Goal: Task Accomplishment & Management: Use online tool/utility

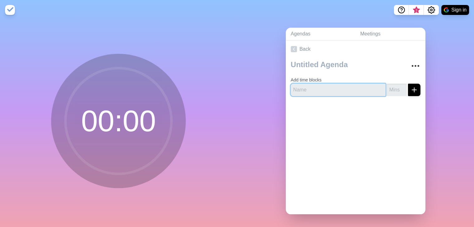
click at [314, 90] on input "text" at bounding box center [338, 90] width 95 height 12
type input "shop"
click at [408, 84] on button "submit" at bounding box center [414, 90] width 12 height 12
click at [395, 87] on input "1" at bounding box center [396, 90] width 20 height 12
click at [395, 87] on input "2" at bounding box center [396, 90] width 20 height 12
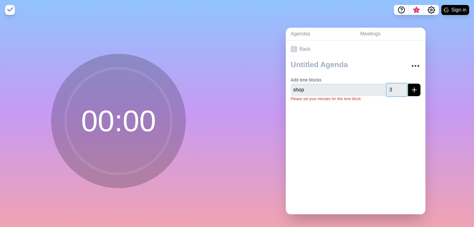
click at [395, 87] on input "3" at bounding box center [396, 90] width 20 height 12
click at [395, 87] on input "4" at bounding box center [396, 90] width 20 height 12
click at [395, 87] on input "5" at bounding box center [396, 90] width 20 height 12
click at [395, 87] on input "6" at bounding box center [396, 90] width 20 height 12
click at [395, 87] on input "7" at bounding box center [396, 90] width 20 height 12
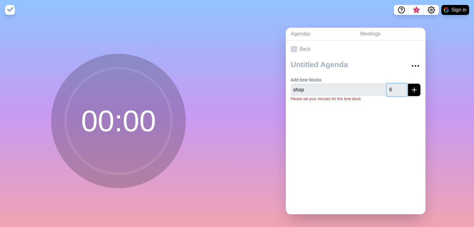
click at [395, 91] on input "6" at bounding box center [396, 90] width 20 height 12
type input "5"
click at [395, 91] on input "5" at bounding box center [396, 90] width 20 height 12
click at [408, 93] on button "submit" at bounding box center [414, 90] width 12 height 12
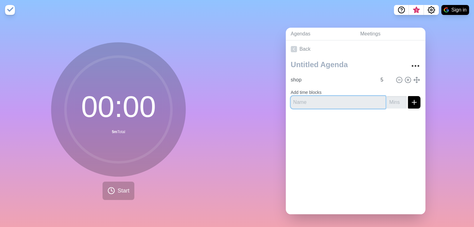
click at [301, 98] on input "text" at bounding box center [338, 102] width 95 height 12
type input "maintenance"
click at [410, 103] on icon "submit" at bounding box center [413, 102] width 7 height 7
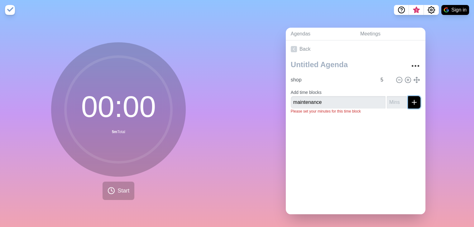
click at [410, 103] on icon "submit" at bounding box center [413, 102] width 7 height 7
click at [395, 98] on input "1" at bounding box center [396, 102] width 20 height 12
click at [395, 98] on input "2" at bounding box center [396, 102] width 20 height 12
click at [395, 98] on input "3" at bounding box center [396, 102] width 20 height 12
click at [395, 98] on input "4" at bounding box center [396, 102] width 20 height 12
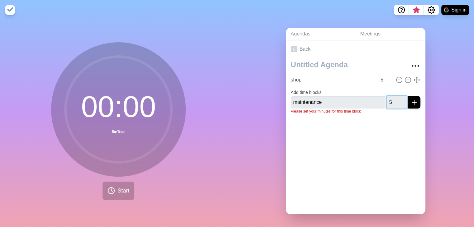
type input "5"
click at [395, 98] on input "5" at bounding box center [396, 102] width 20 height 12
click at [410, 102] on icon "submit" at bounding box center [413, 102] width 7 height 7
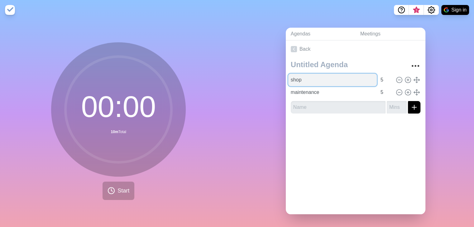
click at [326, 76] on input "shop" at bounding box center [332, 80] width 88 height 12
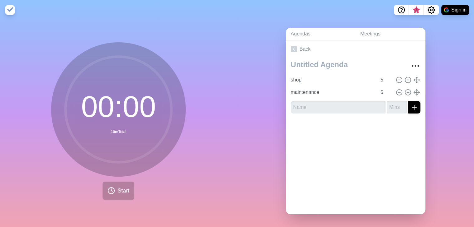
click at [396, 120] on div at bounding box center [356, 131] width 140 height 25
click at [113, 190] on button "Start" at bounding box center [118, 191] width 32 height 18
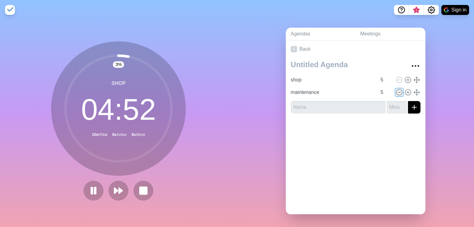
click at [395, 92] on icon at bounding box center [398, 92] width 7 height 7
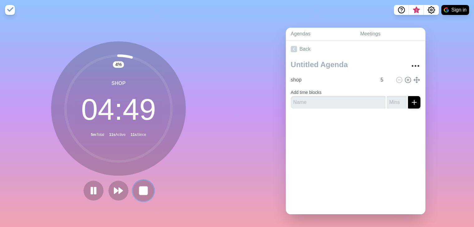
click at [140, 190] on rect at bounding box center [144, 191] width 8 height 8
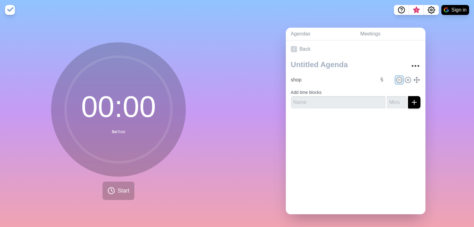
click at [395, 79] on icon at bounding box center [398, 80] width 7 height 7
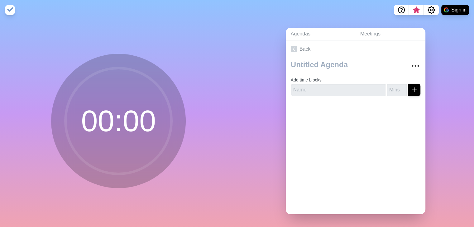
click at [322, 159] on div "Back Add time blocks" at bounding box center [356, 127] width 140 height 174
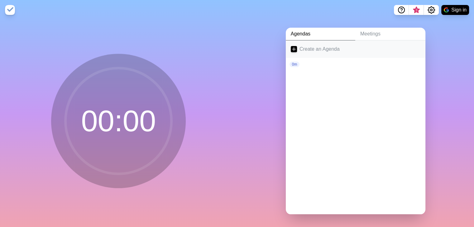
click at [301, 50] on link "Create an Agenda" at bounding box center [356, 48] width 140 height 17
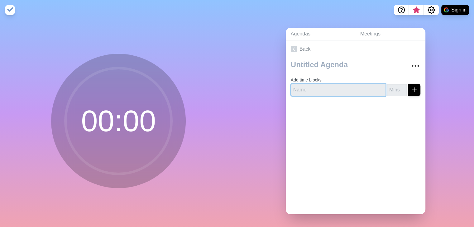
click at [325, 92] on input "text" at bounding box center [338, 90] width 95 height 12
type input "i"
type input "Intro"
click at [410, 88] on icon "submit" at bounding box center [413, 89] width 7 height 7
click at [396, 88] on input "1" at bounding box center [396, 90] width 20 height 12
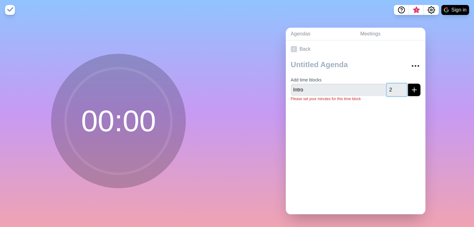
click at [396, 88] on input "2" at bounding box center [396, 90] width 20 height 12
click at [396, 88] on input "3" at bounding box center [396, 90] width 20 height 12
click at [396, 88] on input "4" at bounding box center [396, 90] width 20 height 12
click at [396, 88] on input "5" at bounding box center [396, 90] width 20 height 12
click at [396, 88] on input "6" at bounding box center [396, 90] width 20 height 12
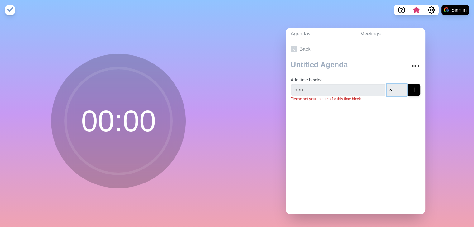
type input "5"
click at [396, 90] on input "5" at bounding box center [396, 90] width 20 height 12
click at [414, 88] on line "submit" at bounding box center [414, 90] width 0 height 4
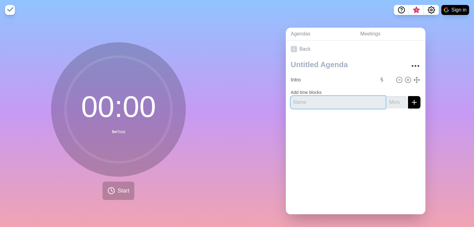
click at [303, 99] on input "text" at bounding box center [338, 102] width 95 height 12
type input "Armando"
click at [395, 99] on input "1" at bounding box center [396, 102] width 20 height 12
click at [395, 99] on input "2" at bounding box center [396, 102] width 20 height 12
click at [395, 99] on input "3" at bounding box center [396, 102] width 20 height 12
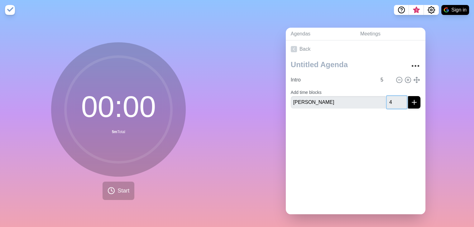
click at [395, 99] on input "4" at bounding box center [396, 102] width 20 height 12
type input "5"
click at [395, 99] on input "5" at bounding box center [396, 102] width 20 height 12
click at [410, 99] on icon "submit" at bounding box center [413, 102] width 7 height 7
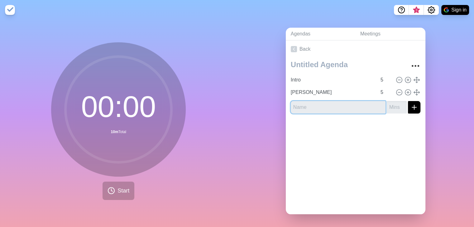
click at [300, 106] on input "text" at bounding box center [338, 107] width 95 height 12
type input "g"
type input "German"
click at [395, 105] on input "1" at bounding box center [396, 107] width 20 height 12
click at [395, 105] on input "2" at bounding box center [396, 107] width 20 height 12
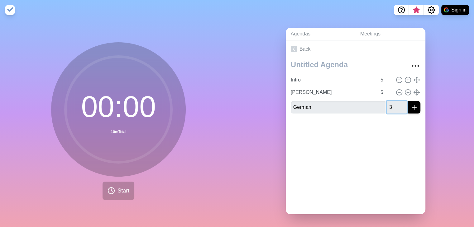
click at [395, 105] on input "3" at bounding box center [396, 107] width 20 height 12
click at [395, 105] on input "4" at bounding box center [396, 107] width 20 height 12
type input "5"
click at [395, 105] on input "5" at bounding box center [396, 107] width 20 height 12
click at [410, 110] on icon "submit" at bounding box center [413, 107] width 7 height 7
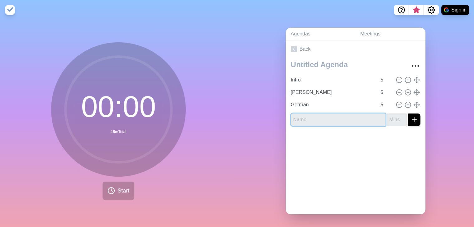
click at [322, 118] on input "text" at bounding box center [338, 120] width 95 height 12
type input "Donovan"
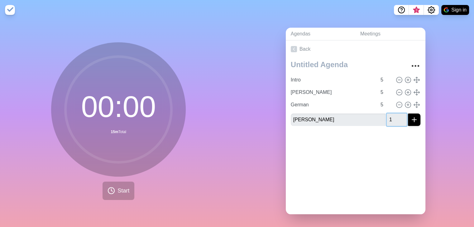
click at [396, 116] on input "1" at bounding box center [396, 120] width 20 height 12
click at [396, 116] on input "2" at bounding box center [396, 120] width 20 height 12
click at [396, 116] on input "3" at bounding box center [396, 120] width 20 height 12
click at [396, 116] on input "4" at bounding box center [396, 120] width 20 height 12
type input "5"
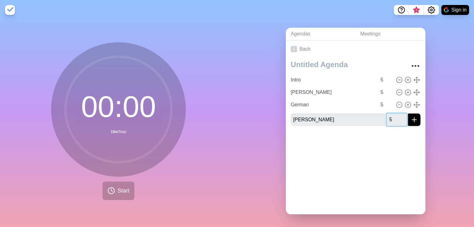
click at [396, 116] on input "5" at bounding box center [396, 120] width 20 height 12
click at [410, 117] on icon "submit" at bounding box center [413, 119] width 7 height 7
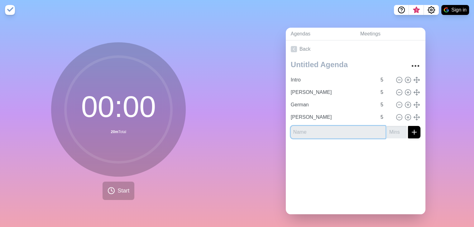
click at [302, 134] on input "text" at bounding box center [338, 132] width 95 height 12
type input "Zeke"
click at [395, 129] on input "1" at bounding box center [396, 132] width 20 height 12
click at [395, 129] on input "2" at bounding box center [396, 132] width 20 height 12
click at [395, 129] on input "3" at bounding box center [396, 132] width 20 height 12
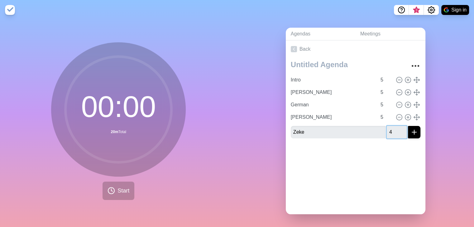
click at [395, 129] on input "4" at bounding box center [396, 132] width 20 height 12
type input "5"
click at [395, 129] on input "5" at bounding box center [396, 132] width 20 height 12
click at [410, 132] on icon "submit" at bounding box center [413, 132] width 7 height 7
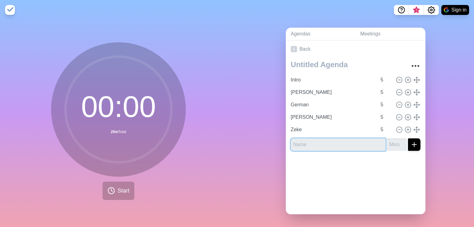
click at [330, 144] on input "text" at bounding box center [338, 145] width 95 height 12
type input "Steve"
click at [395, 142] on input "1" at bounding box center [396, 145] width 20 height 12
click at [395, 142] on input "2" at bounding box center [396, 145] width 20 height 12
click at [395, 142] on input "3" at bounding box center [396, 145] width 20 height 12
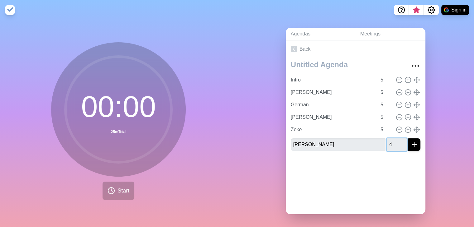
click at [395, 142] on input "4" at bounding box center [396, 145] width 20 height 12
type input "5"
click at [395, 142] on input "5" at bounding box center [396, 145] width 20 height 12
click at [410, 144] on icon "submit" at bounding box center [413, 144] width 7 height 7
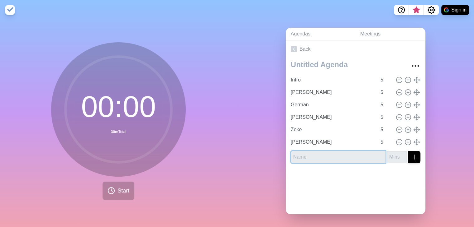
click at [332, 154] on input "text" at bounding box center [338, 157] width 95 height 12
type input "Tammy"
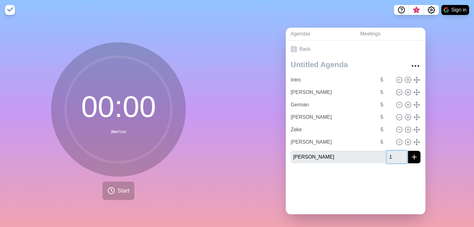
click at [396, 156] on input "1" at bounding box center [396, 157] width 20 height 12
click at [396, 156] on input "2" at bounding box center [396, 157] width 20 height 12
click at [396, 156] on input "3" at bounding box center [396, 157] width 20 height 12
click at [396, 156] on input "4" at bounding box center [396, 157] width 20 height 12
type input "5"
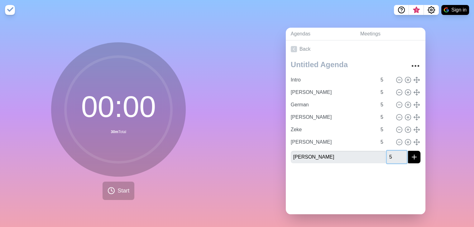
click at [396, 156] on input "5" at bounding box center [396, 157] width 20 height 12
click at [410, 157] on icon "submit" at bounding box center [413, 157] width 7 height 7
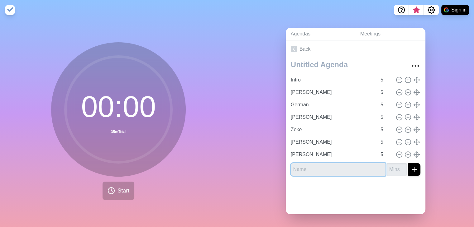
click at [325, 165] on input "text" at bounding box center [338, 169] width 95 height 12
type input "Karen"
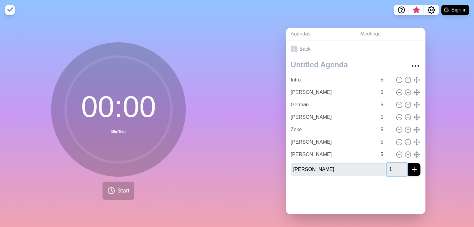
click at [396, 167] on input "1" at bounding box center [396, 169] width 20 height 12
click at [396, 167] on input "2" at bounding box center [396, 169] width 20 height 12
click at [396, 167] on input "3" at bounding box center [396, 169] width 20 height 12
click at [396, 167] on input "4" at bounding box center [396, 169] width 20 height 12
type input "5"
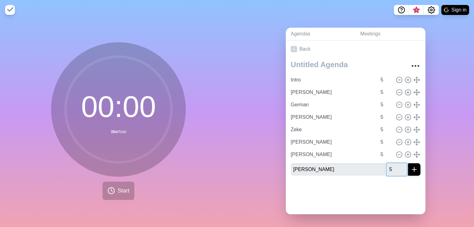
click at [396, 166] on input "5" at bounding box center [396, 169] width 20 height 12
click at [414, 168] on line "submit" at bounding box center [414, 170] width 0 height 4
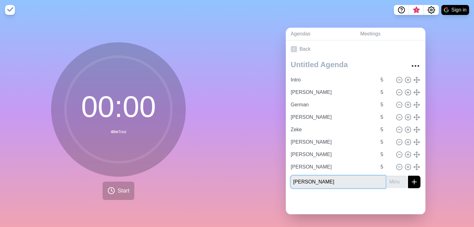
type input "Aaron"
click at [396, 178] on input "1" at bounding box center [396, 182] width 20 height 12
click at [396, 178] on input "2" at bounding box center [396, 182] width 20 height 12
click at [396, 178] on input "3" at bounding box center [396, 182] width 20 height 12
click at [396, 178] on input "4" at bounding box center [396, 182] width 20 height 12
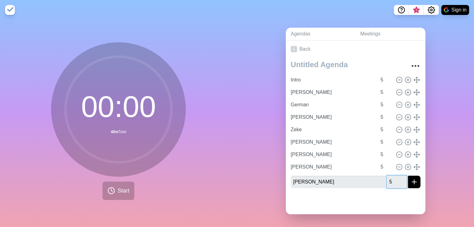
click at [396, 178] on input "5" at bounding box center [396, 182] width 20 height 12
click at [396, 178] on input "6" at bounding box center [396, 182] width 20 height 12
click at [396, 178] on input "7" at bounding box center [396, 182] width 20 height 12
click at [396, 178] on input "8" at bounding box center [396, 182] width 20 height 12
click at [396, 178] on input "9" at bounding box center [396, 182] width 20 height 12
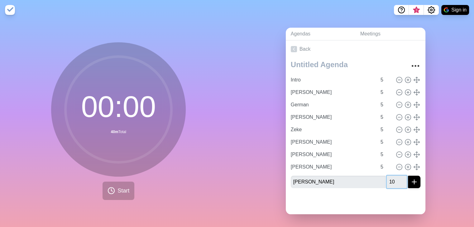
type input "10"
click at [396, 178] on input "10" at bounding box center [396, 182] width 20 height 12
click at [412, 182] on line "submit" at bounding box center [414, 182] width 4 height 0
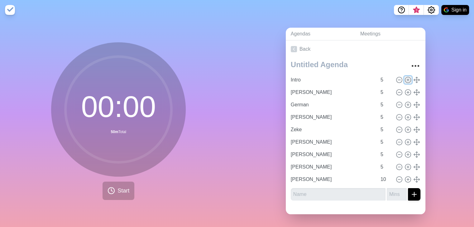
click at [404, 78] on icon at bounding box center [407, 80] width 7 height 7
type input "Intro"
type input "Armando"
type input "German"
type input "Donovan"
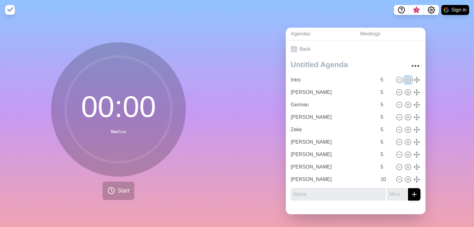
type input "Zeke"
type input "Steve"
type input "Tammy"
type input "Karen"
type input "5"
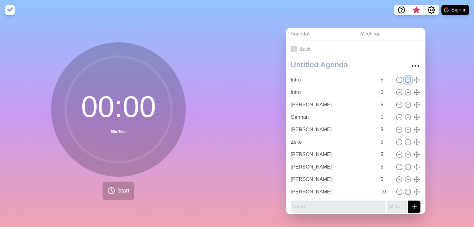
click at [404, 78] on icon at bounding box center [407, 80] width 7 height 7
type input "Intro"
type input "Armando"
type input "German"
type input "Donovan"
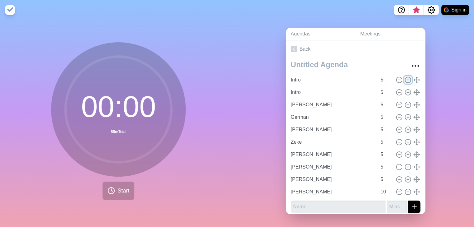
type input "Zeke"
type input "Steve"
type input "Tammy"
type input "Karen"
type input "5"
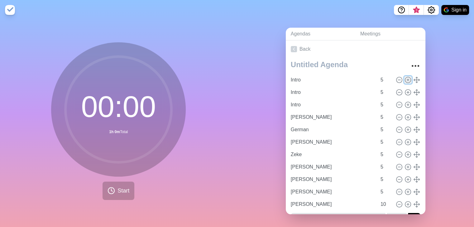
click at [404, 78] on icon at bounding box center [407, 80] width 7 height 7
type input "Intro"
type input "Armando"
type input "German"
type input "Donovan"
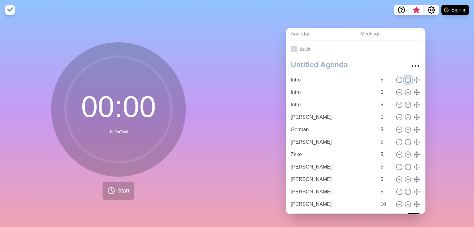
type input "Zeke"
type input "Steve"
type input "Tammy"
type input "Karen"
type input "5"
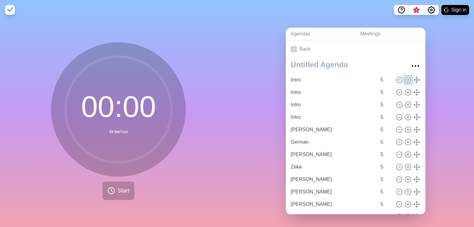
click at [404, 78] on icon at bounding box center [407, 80] width 7 height 7
type input "Intro"
type input "Armando"
type input "German"
type input "Donovan"
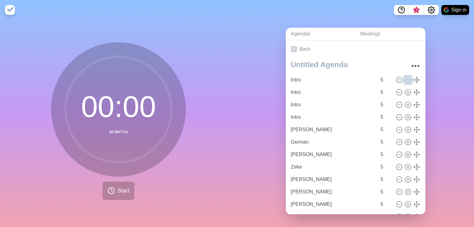
type input "Zeke"
type input "Steve"
type input "Tammy"
type input "Karen"
type input "5"
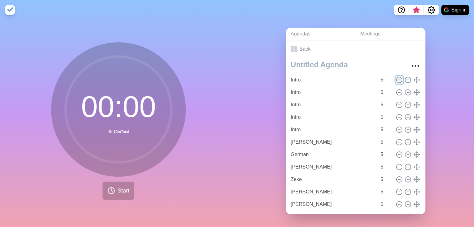
click at [395, 78] on icon at bounding box center [398, 80] width 7 height 7
type input "Armando"
type input "German"
type input "Donovan"
type input "Zeke"
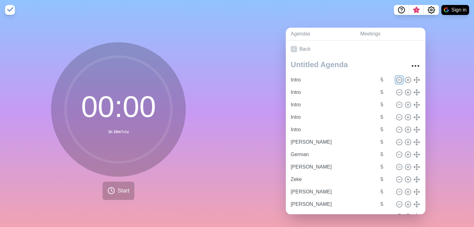
type input "Steve"
type input "Tammy"
type input "Karen"
type input "Aaron"
type input "10"
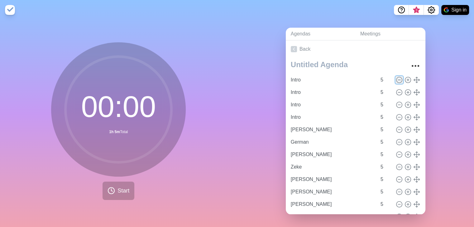
click at [395, 78] on icon at bounding box center [398, 80] width 7 height 7
type input "Armando"
type input "German"
type input "Donovan"
type input "Zeke"
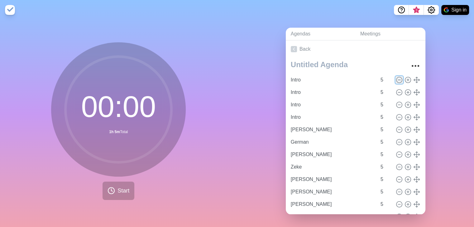
type input "Steve"
type input "Tammy"
type input "Karen"
type input "Aaron"
type input "10"
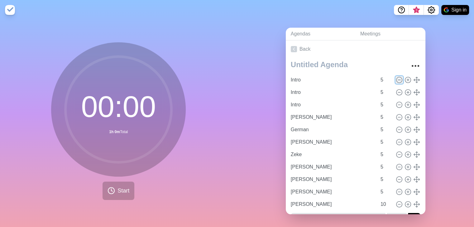
click at [395, 78] on icon at bounding box center [398, 80] width 7 height 7
type input "Armando"
type input "German"
type input "Donovan"
type input "Zeke"
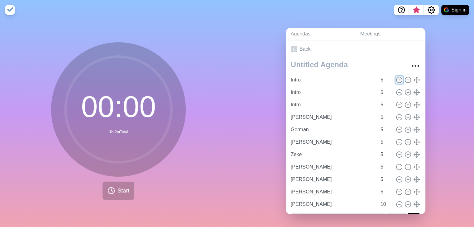
type input "Steve"
type input "Tammy"
type input "Karen"
type input "Aaron"
type input "10"
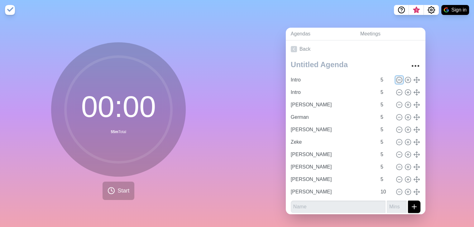
click at [395, 78] on icon at bounding box center [398, 80] width 7 height 7
type input "Armando"
type input "German"
type input "Donovan"
type input "Zeke"
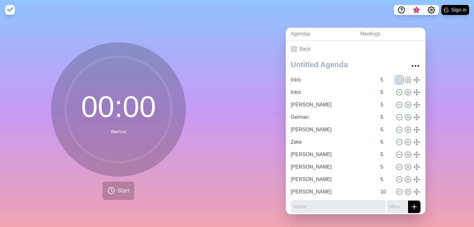
type input "Steve"
type input "Tammy"
type input "Karen"
type input "Aaron"
type input "10"
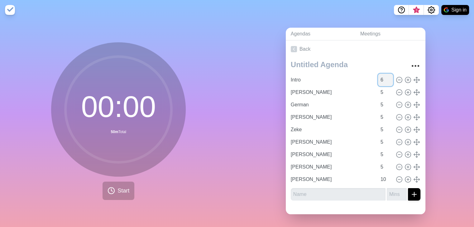
click at [383, 78] on input "6" at bounding box center [385, 80] width 15 height 12
click at [383, 78] on input "7" at bounding box center [385, 80] width 15 height 12
click at [383, 78] on input "8" at bounding box center [385, 80] width 15 height 12
click at [383, 78] on input "9" at bounding box center [385, 80] width 15 height 12
type input "10"
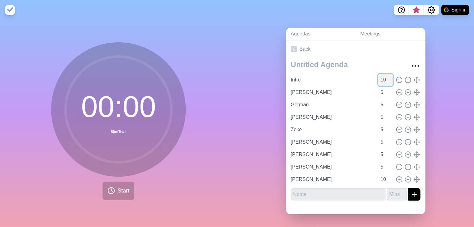
click at [383, 78] on input "10" at bounding box center [385, 80] width 15 height 12
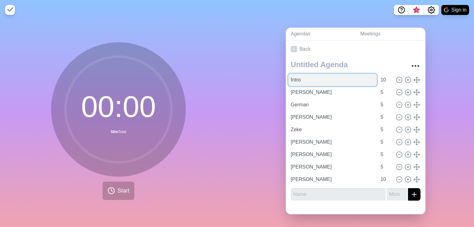
click at [303, 78] on input "Intro" at bounding box center [332, 80] width 88 height 12
type input "Jr/Intro"
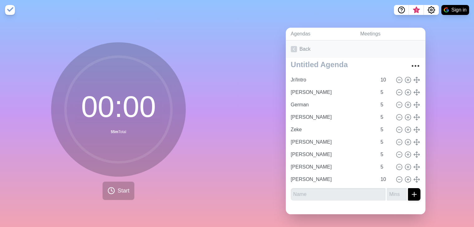
click at [376, 49] on link "Back" at bounding box center [356, 48] width 140 height 17
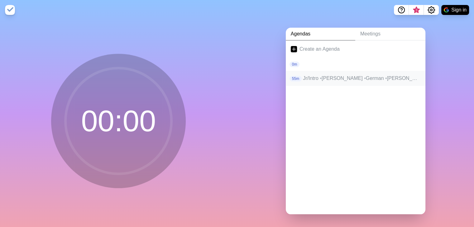
click at [340, 80] on p "Jr/Intro • Armando • German • Donovan • Zeke • Steve • Tammy • Karen • Aaron" at bounding box center [361, 78] width 117 height 7
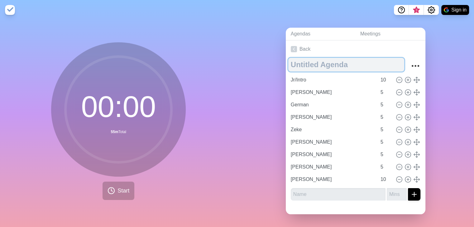
click at [318, 68] on textarea at bounding box center [346, 65] width 116 height 14
type textarea "Manager Meeting 9/24/2025"
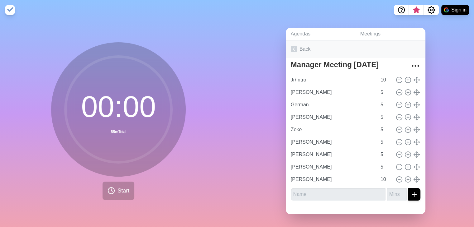
click at [346, 50] on link "Back" at bounding box center [356, 48] width 140 height 17
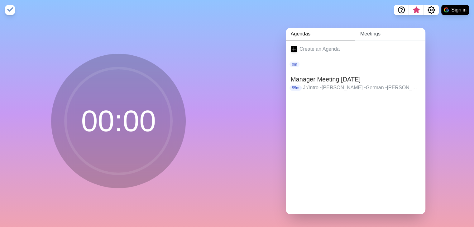
click at [367, 33] on link "Meetings" at bounding box center [390, 34] width 70 height 13
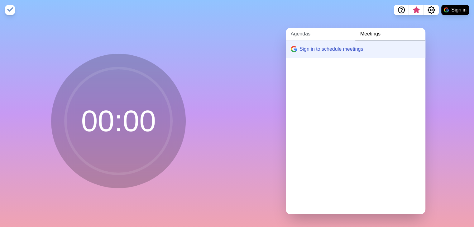
click at [301, 34] on link "Agendas" at bounding box center [320, 34] width 69 height 13
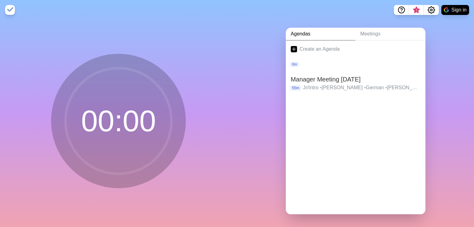
click at [321, 137] on div "Create an Agenda 0m Manager Meeting 9/24/2025 55m Jr/Intro • Armando • German •…" at bounding box center [356, 127] width 140 height 174
